Goal: Task Accomplishment & Management: Use online tool/utility

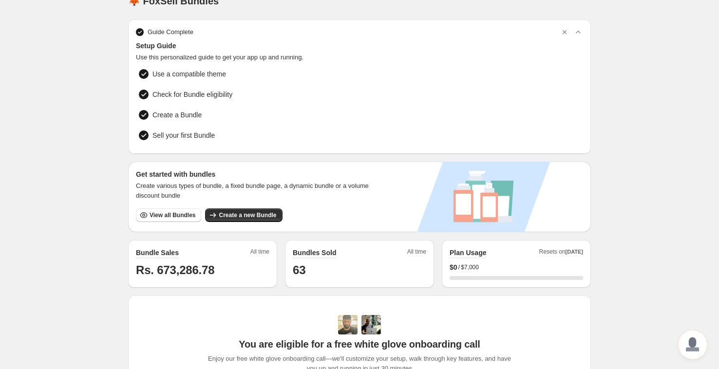
scroll to position [18, 0]
click at [246, 220] on div "Get started with bundles Create various types of bundle, a fixed bundle page, a…" at bounding box center [257, 196] width 258 height 71
click at [246, 212] on span "Create a new Bundle" at bounding box center [247, 215] width 57 height 8
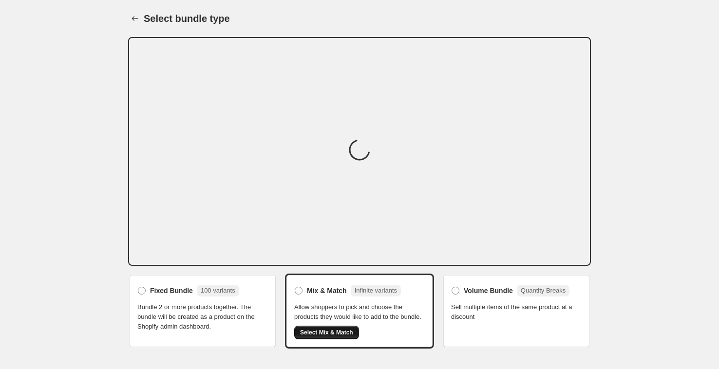
click at [319, 339] on div "Mix & Match Infinite variants Allow shoppers to pick and choose the products th…" at bounding box center [359, 311] width 130 height 56
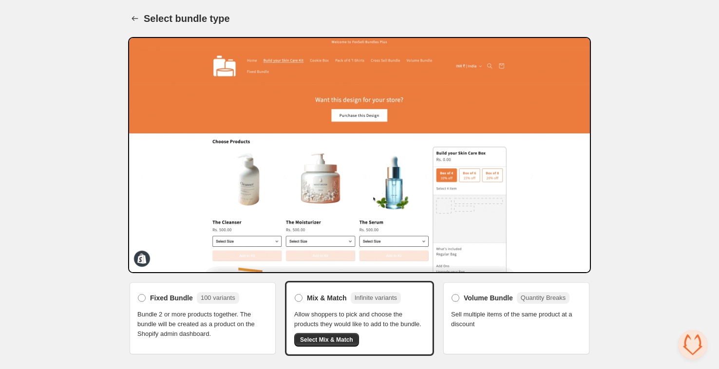
scroll to position [2, 0]
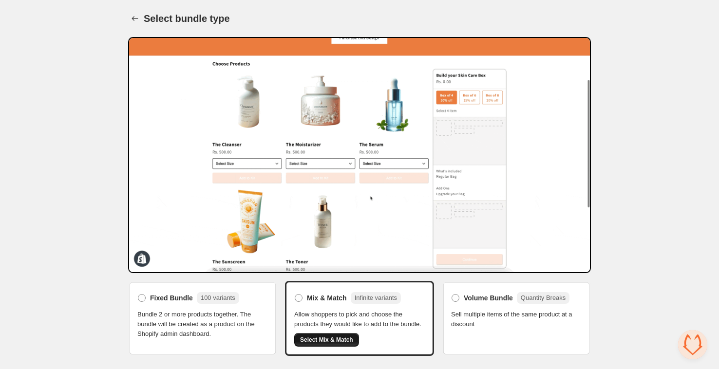
click at [329, 342] on button "Select Mix & Match" at bounding box center [326, 340] width 65 height 14
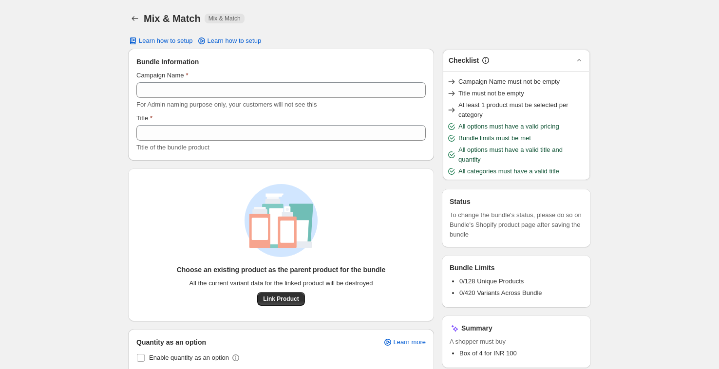
click at [183, 78] on label "Campaign Name" at bounding box center [162, 76] width 52 height 10
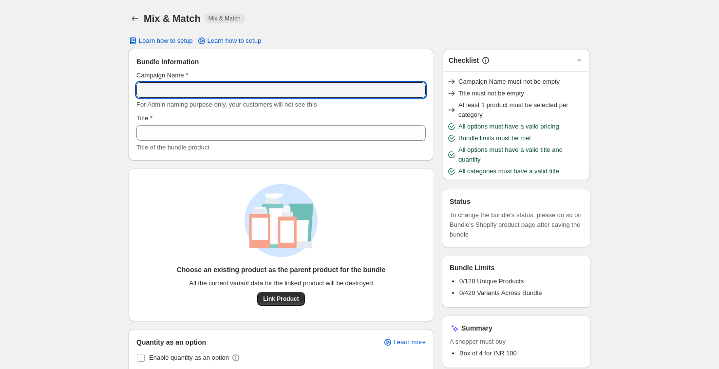
click at [183, 82] on input "Campaign Name" at bounding box center [280, 90] width 289 height 16
type input "****"
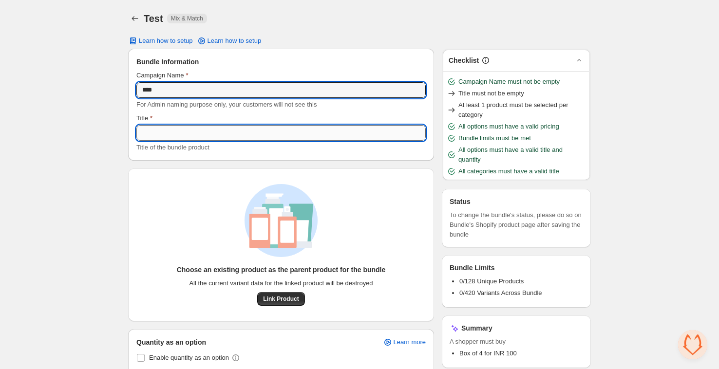
click at [183, 135] on input "Title" at bounding box center [280, 133] width 289 height 16
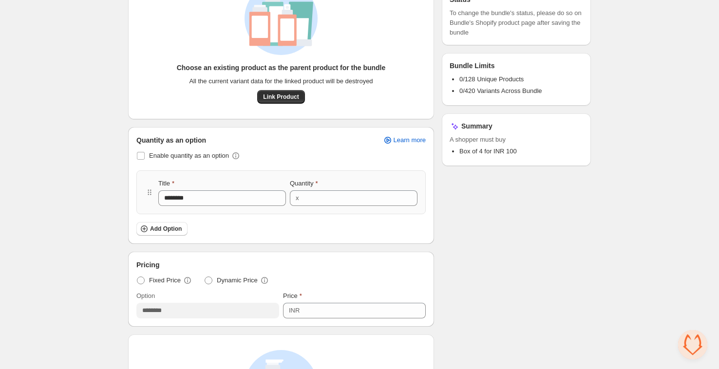
scroll to position [203, 0]
type input "**********"
click at [169, 228] on span "Add Option" at bounding box center [166, 228] width 32 height 8
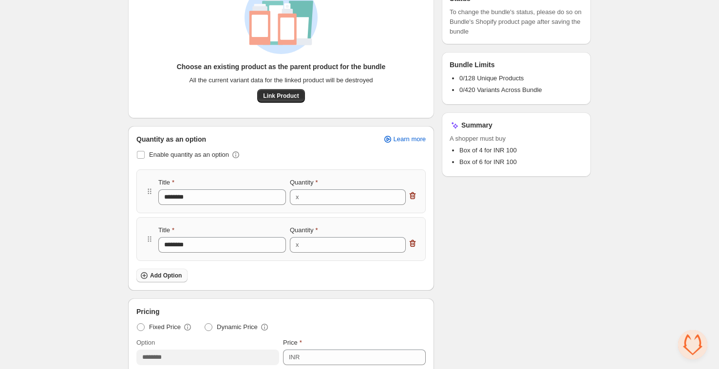
click at [167, 278] on span "Add Option" at bounding box center [166, 276] width 32 height 8
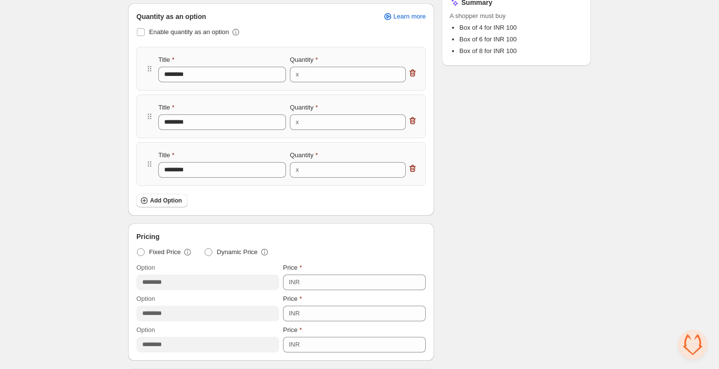
scroll to position [375, 0]
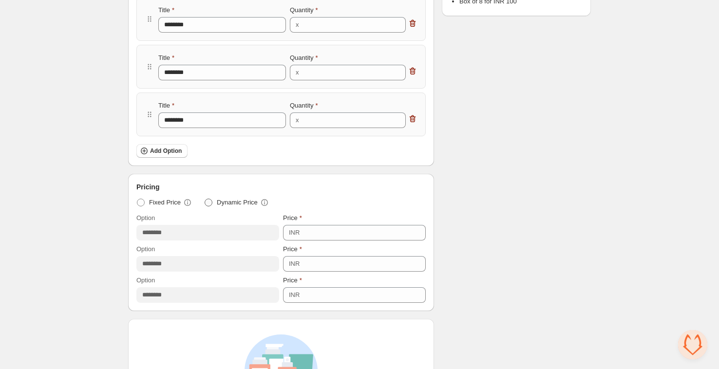
click at [222, 205] on span "Dynamic Price" at bounding box center [237, 203] width 41 height 10
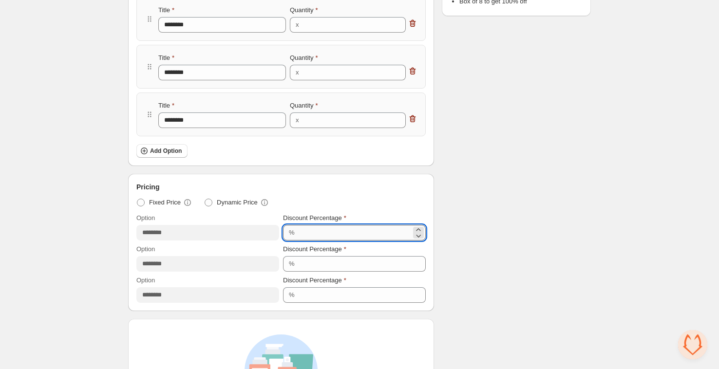
click at [332, 230] on input "***" at bounding box center [353, 233] width 113 height 16
type input "*"
type input "**"
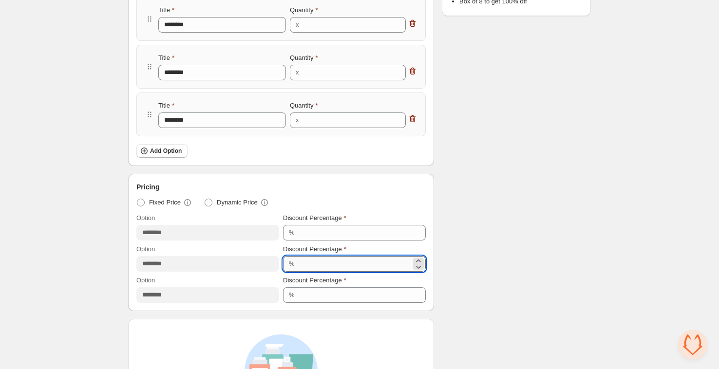
click at [351, 262] on input "***" at bounding box center [353, 264] width 113 height 16
type input "*"
type input "**"
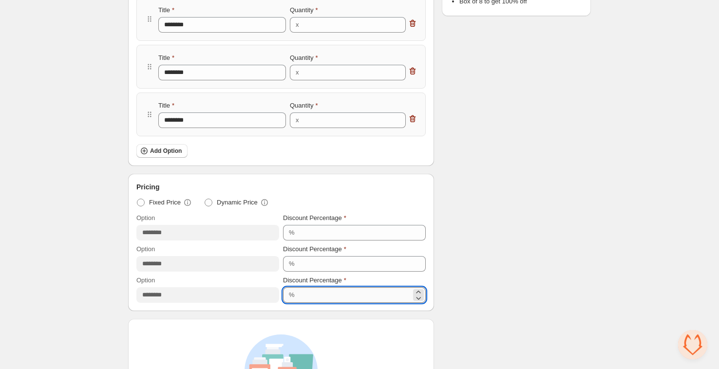
click at [339, 293] on input "***" at bounding box center [353, 295] width 113 height 16
type input "**"
click at [488, 233] on div "Checklist Campaign Name must not be empty Title must not be empty At least 1 pr…" at bounding box center [516, 152] width 149 height 959
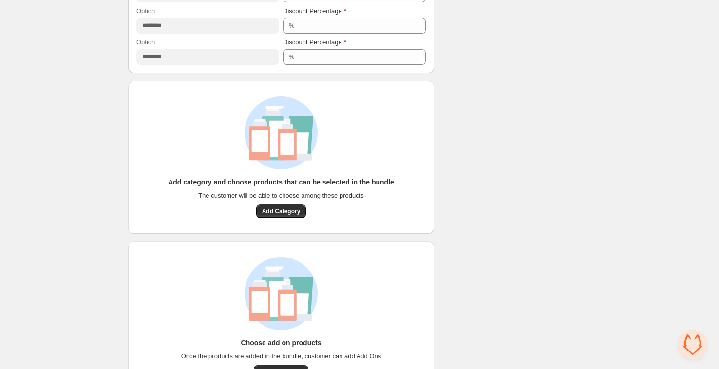
scroll to position [615, 0]
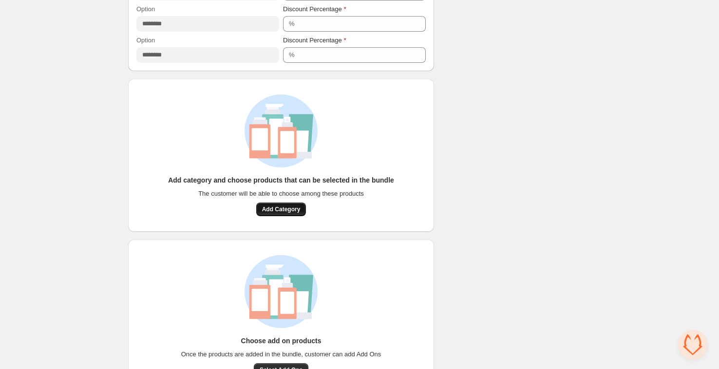
click at [268, 212] on span "Add Category" at bounding box center [281, 209] width 38 height 8
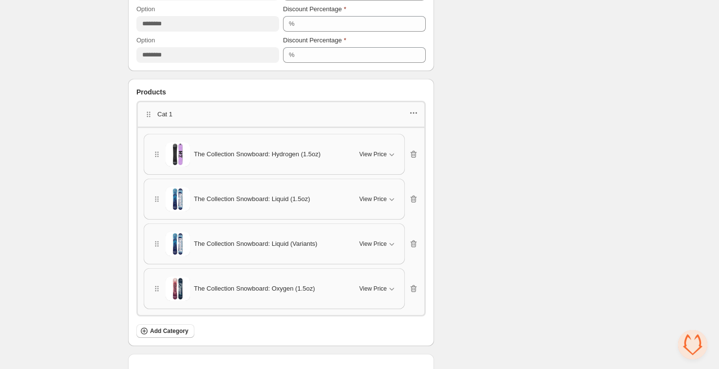
click at [416, 114] on icon "button" at bounding box center [413, 113] width 10 height 10
click at [421, 162] on span "Duplicate category" at bounding box center [418, 164] width 53 height 10
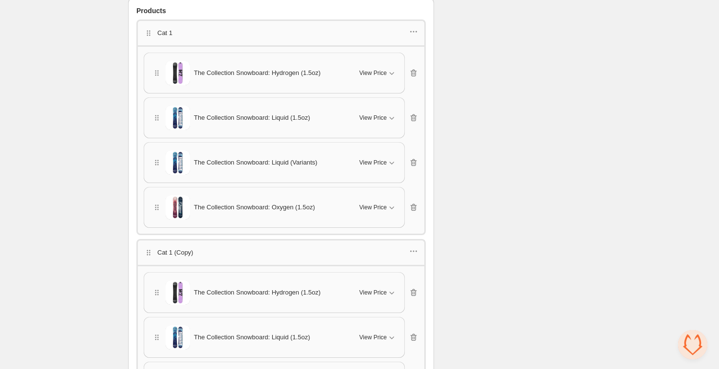
scroll to position [700, 0]
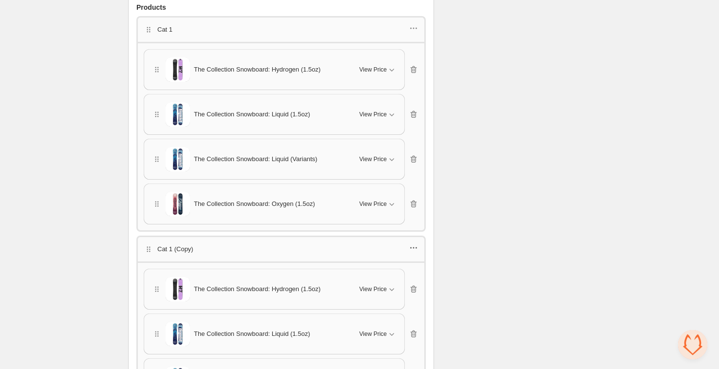
click at [418, 246] on icon "button" at bounding box center [413, 248] width 10 height 10
click at [419, 296] on span "Duplicate category" at bounding box center [418, 296] width 53 height 10
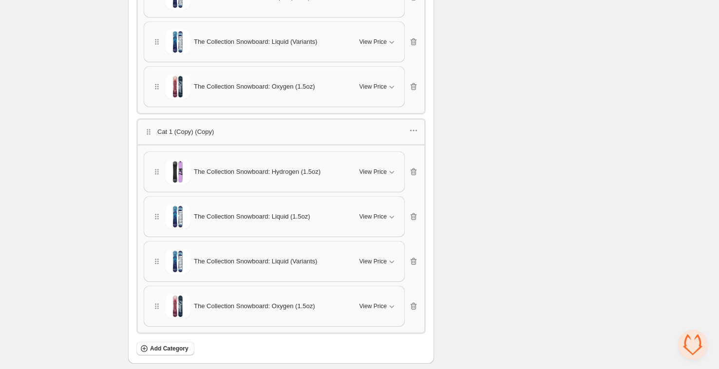
scroll to position [1192, 0]
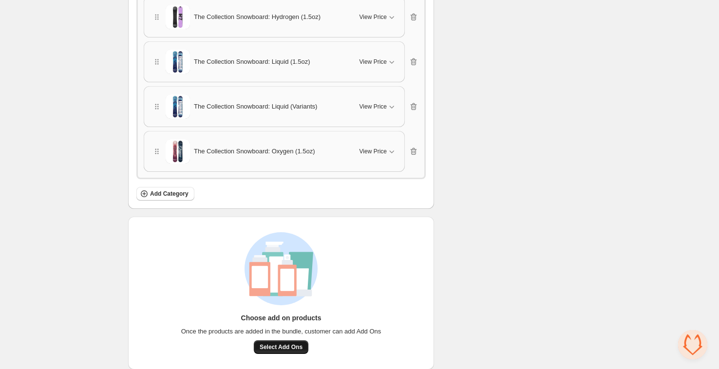
click at [281, 343] on span "Select Add Ons" at bounding box center [280, 347] width 43 height 8
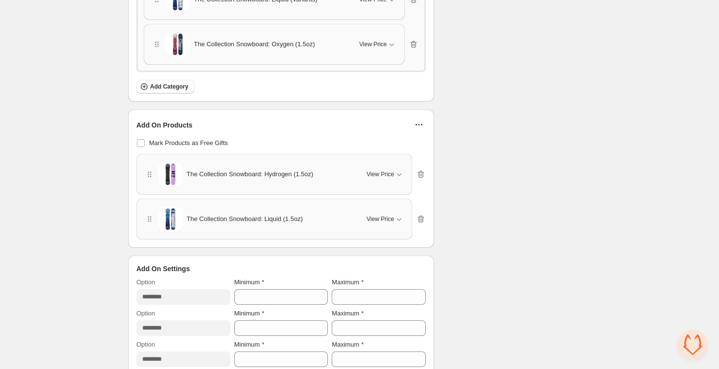
scroll to position [1304, 0]
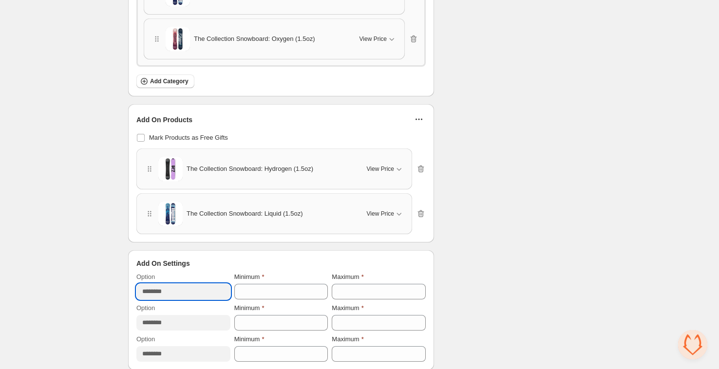
drag, startPoint x: 182, startPoint y: 284, endPoint x: 136, endPoint y: 281, distance: 45.9
click at [136, 284] on input "********" at bounding box center [183, 292] width 94 height 16
click at [389, 165] on span "View Price" at bounding box center [380, 169] width 27 height 8
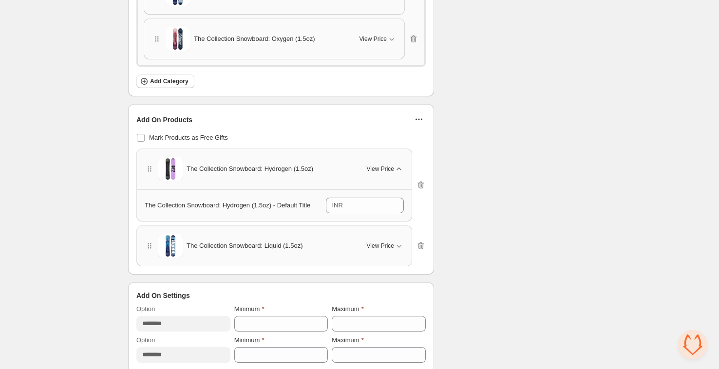
click at [390, 165] on span "View Price" at bounding box center [380, 169] width 27 height 8
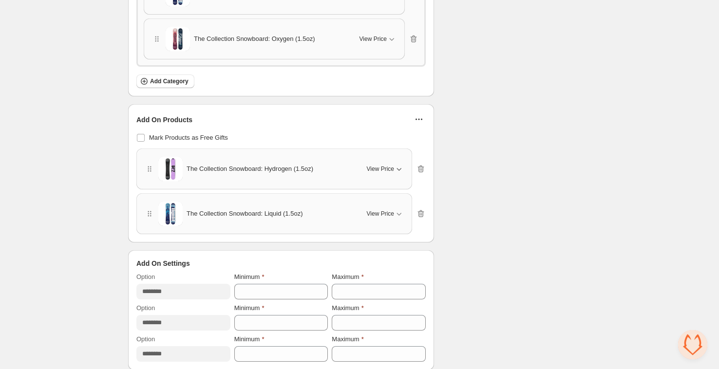
click at [394, 164] on icon "button" at bounding box center [399, 169] width 10 height 10
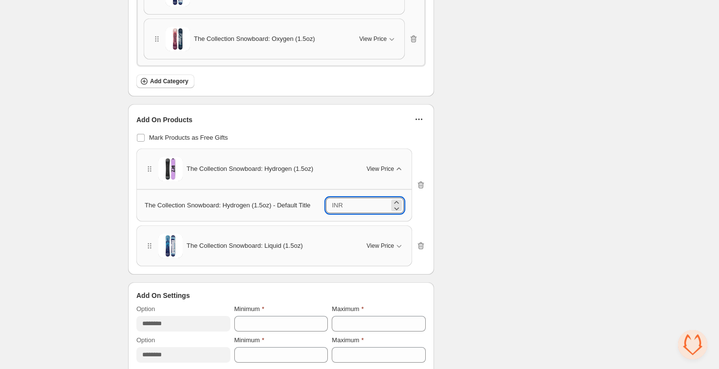
click at [356, 198] on input "*******" at bounding box center [367, 206] width 43 height 16
click at [163, 134] on span "Mark Products as Free Gifts" at bounding box center [188, 137] width 79 height 7
type input "*"
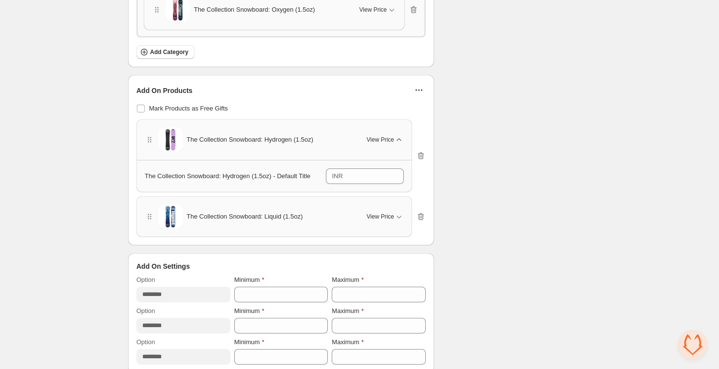
scroll to position [1336, 0]
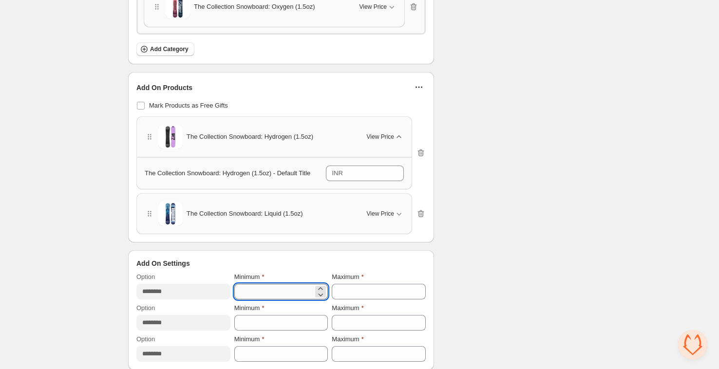
click at [267, 284] on input "*" at bounding box center [273, 292] width 79 height 16
type input "*"
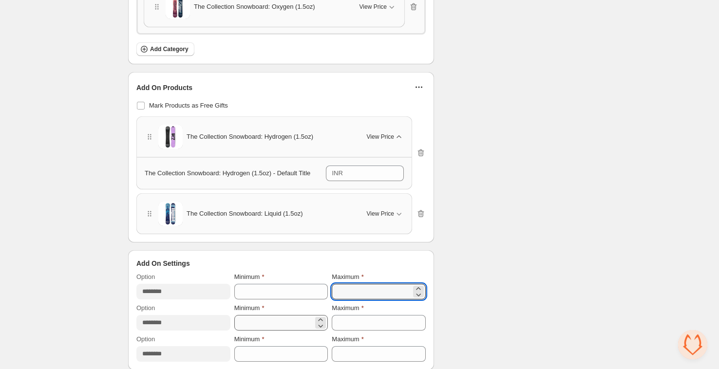
type input "*"
click at [250, 319] on input "*" at bounding box center [273, 323] width 79 height 16
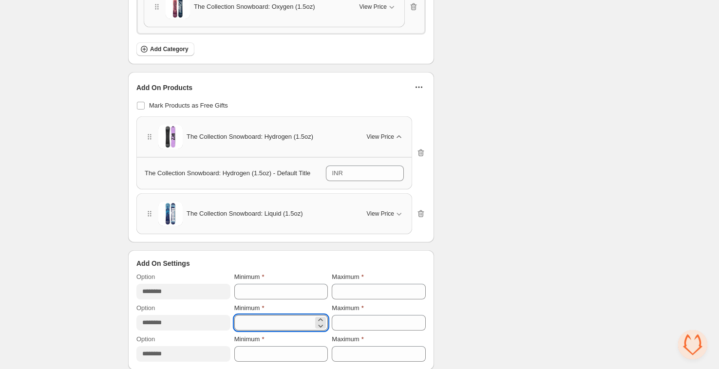
type input "*"
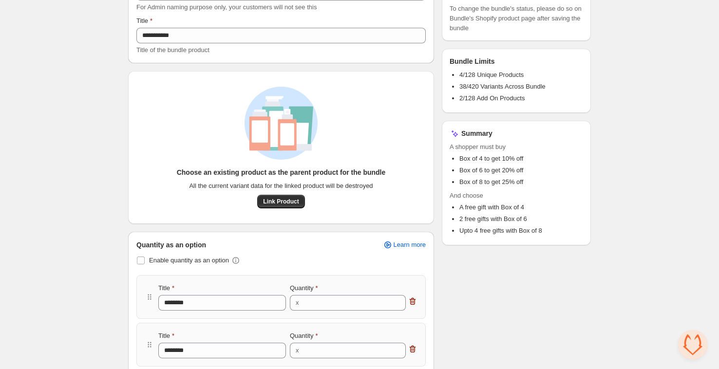
scroll to position [0, 0]
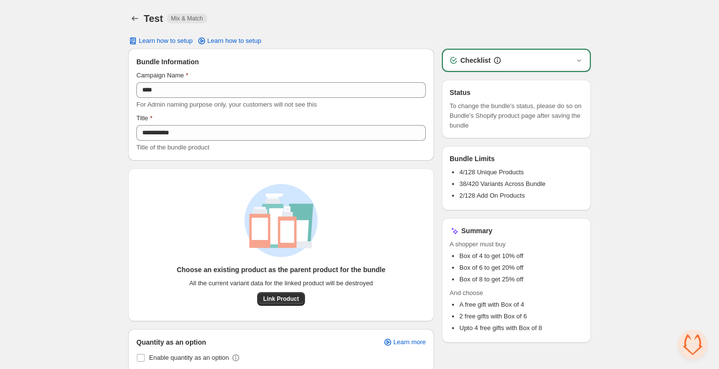
type input "*"
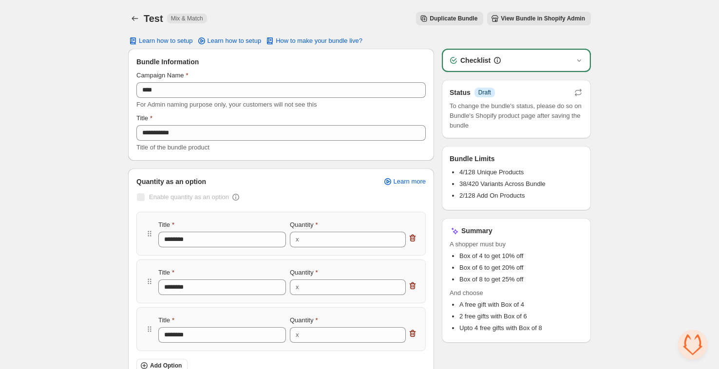
click at [551, 21] on span "View Bundle in Shopify Admin" at bounding box center [542, 19] width 84 height 8
